Goal: Check status

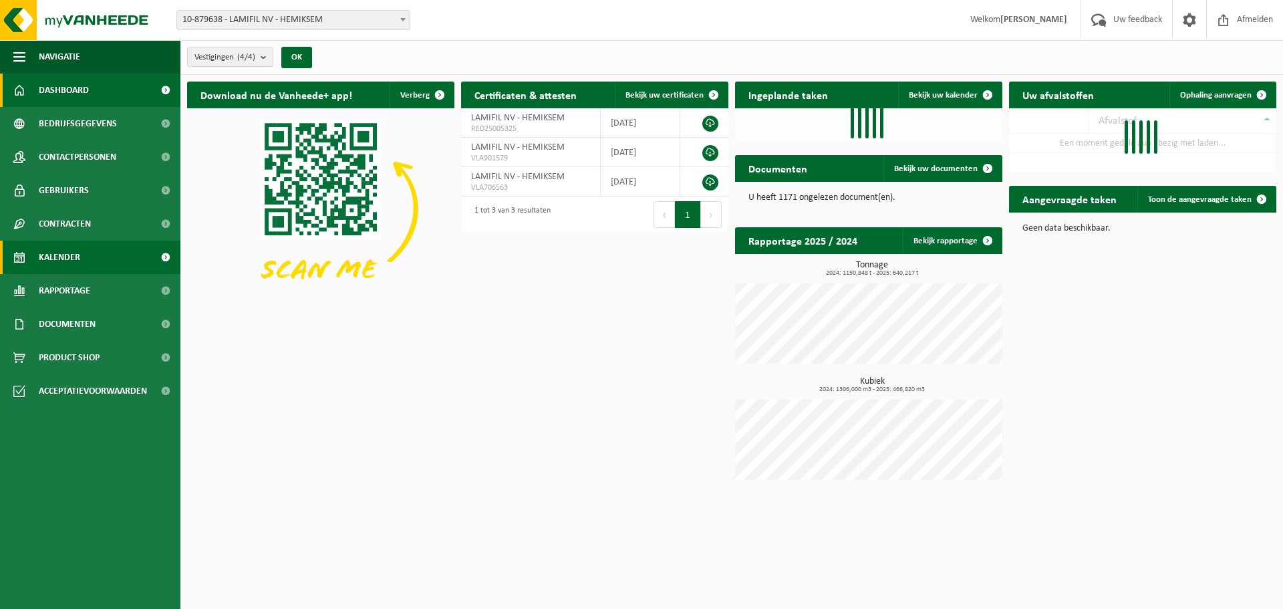
click at [49, 259] on span "Kalender" at bounding box center [59, 257] width 41 height 33
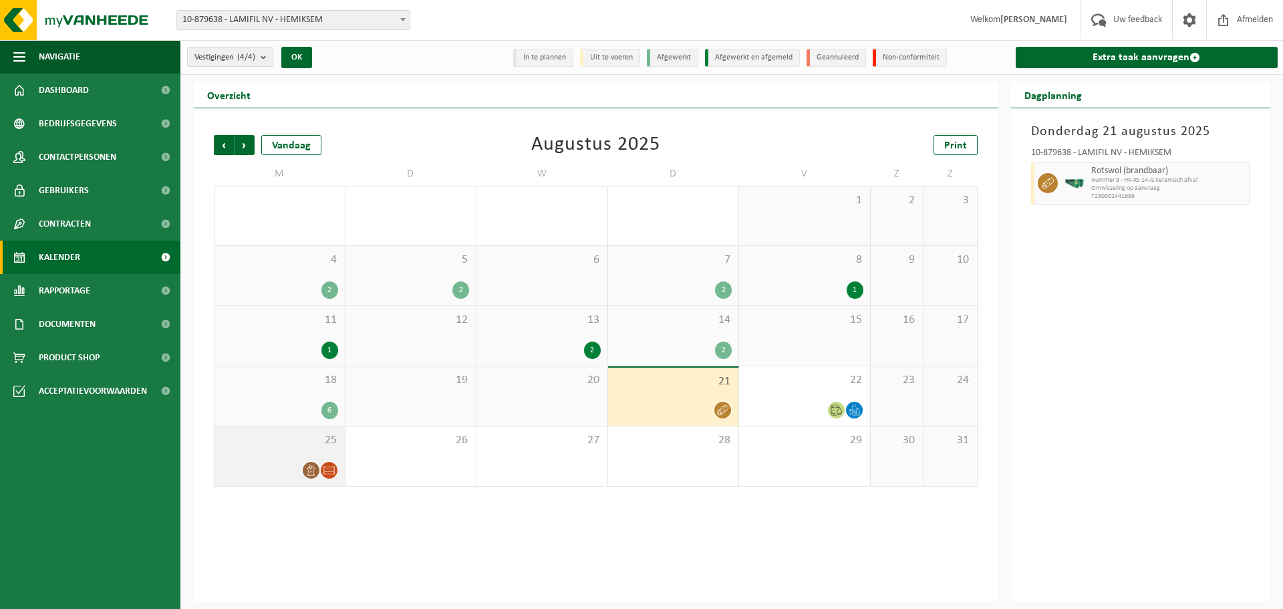
click at [263, 447] on span "25" at bounding box center [279, 440] width 117 height 15
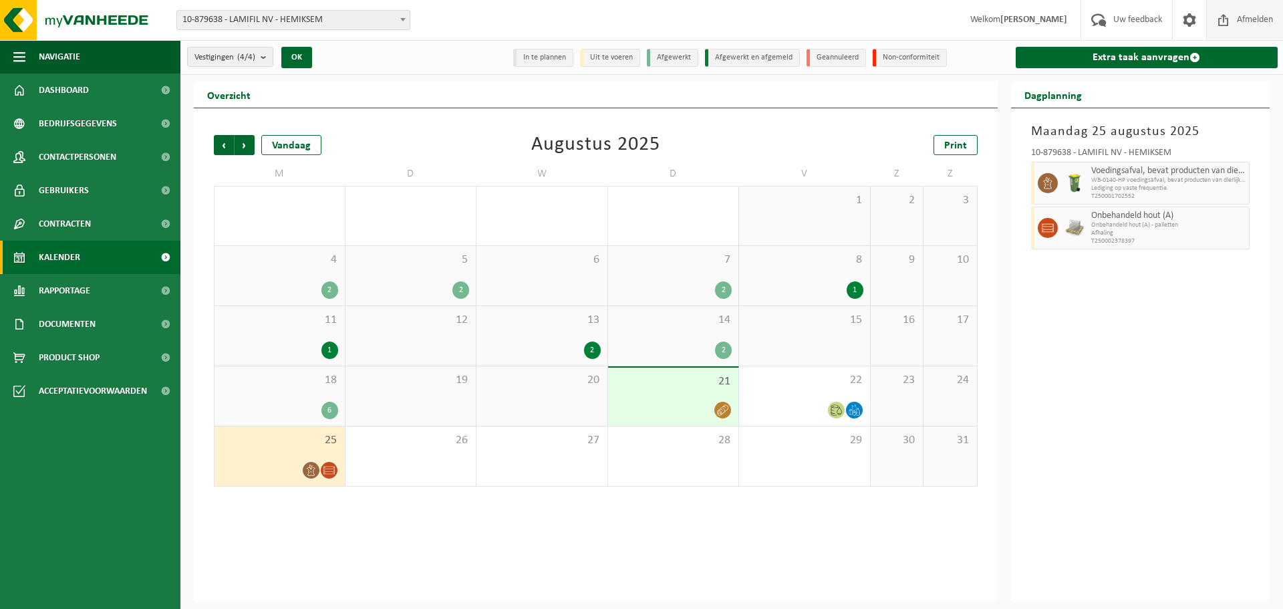
click at [1248, 24] on span "Afmelden" at bounding box center [1255, 19] width 43 height 39
